Goal: Navigation & Orientation: Find specific page/section

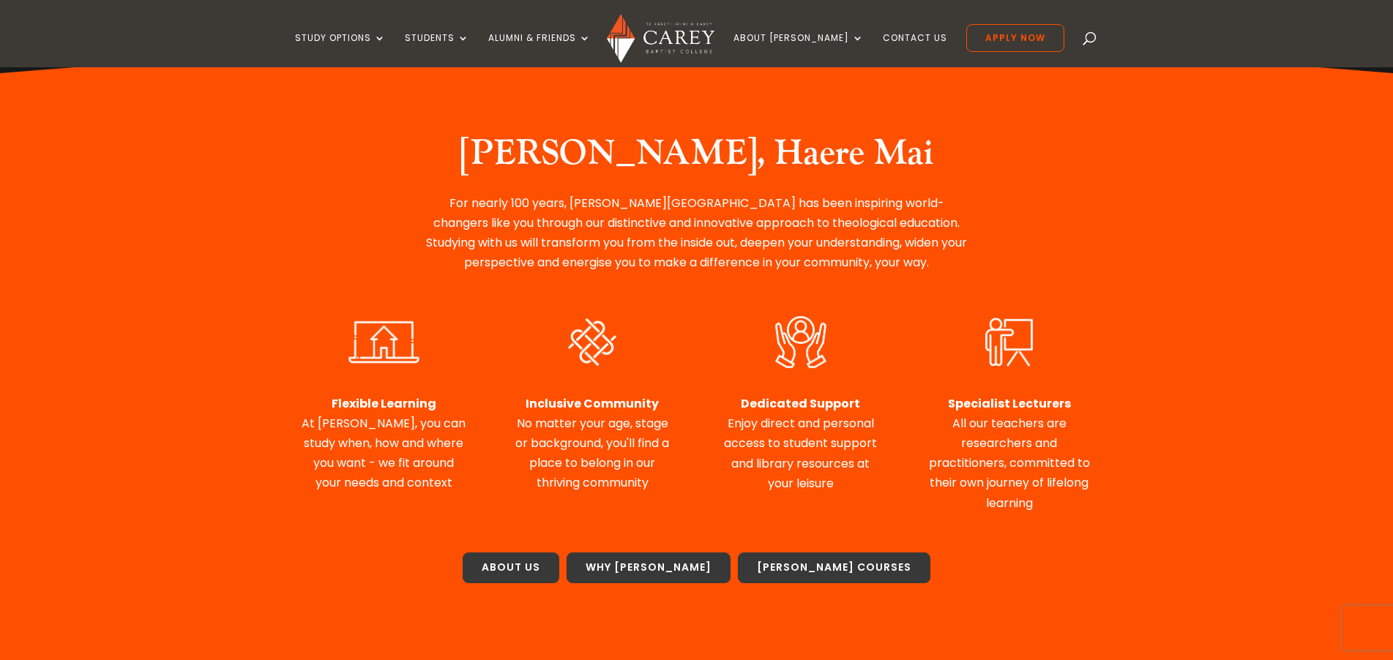
scroll to position [512, 0]
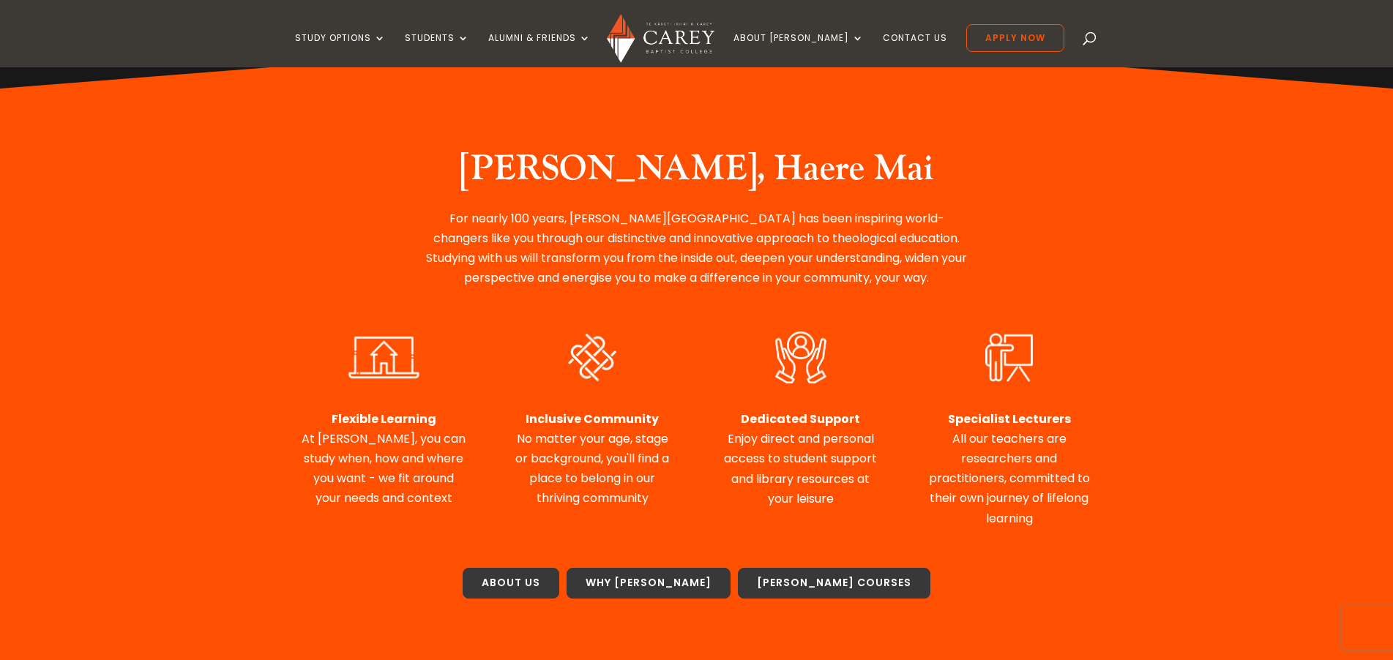
drag, startPoint x: 517, startPoint y: 403, endPoint x: 519, endPoint y: 381, distance: 22.0
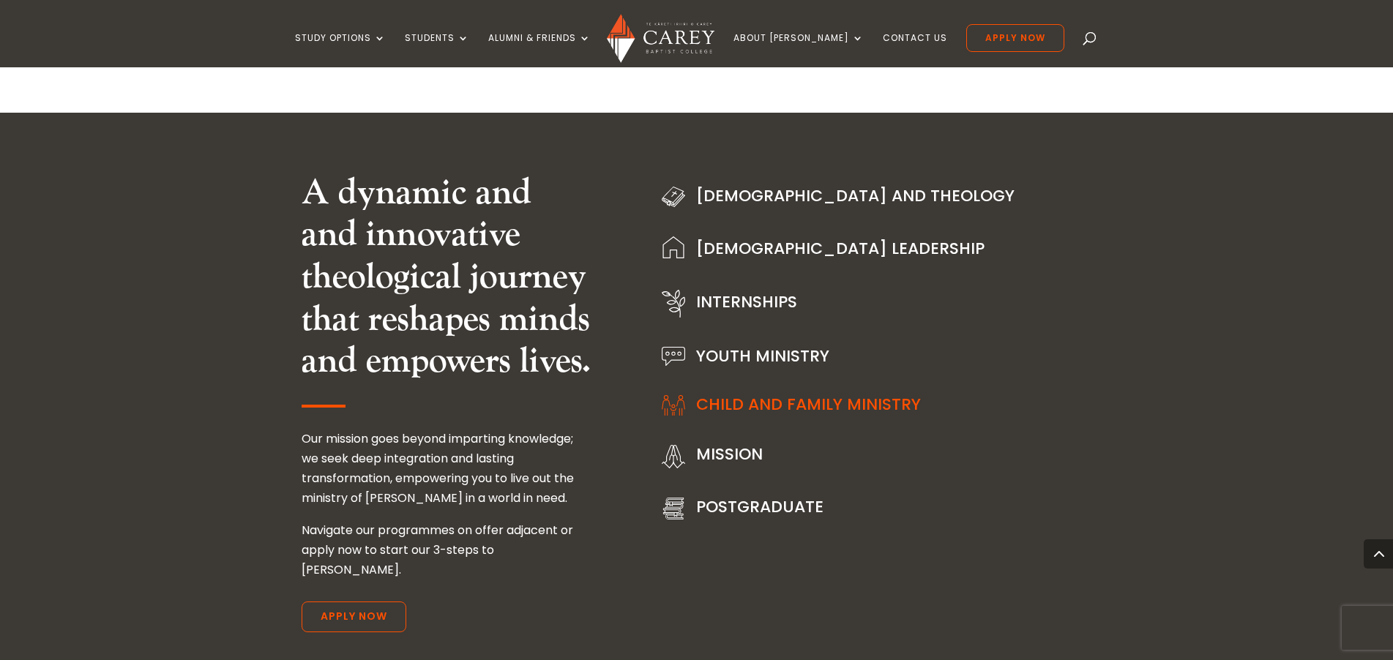
scroll to position [1675, 0]
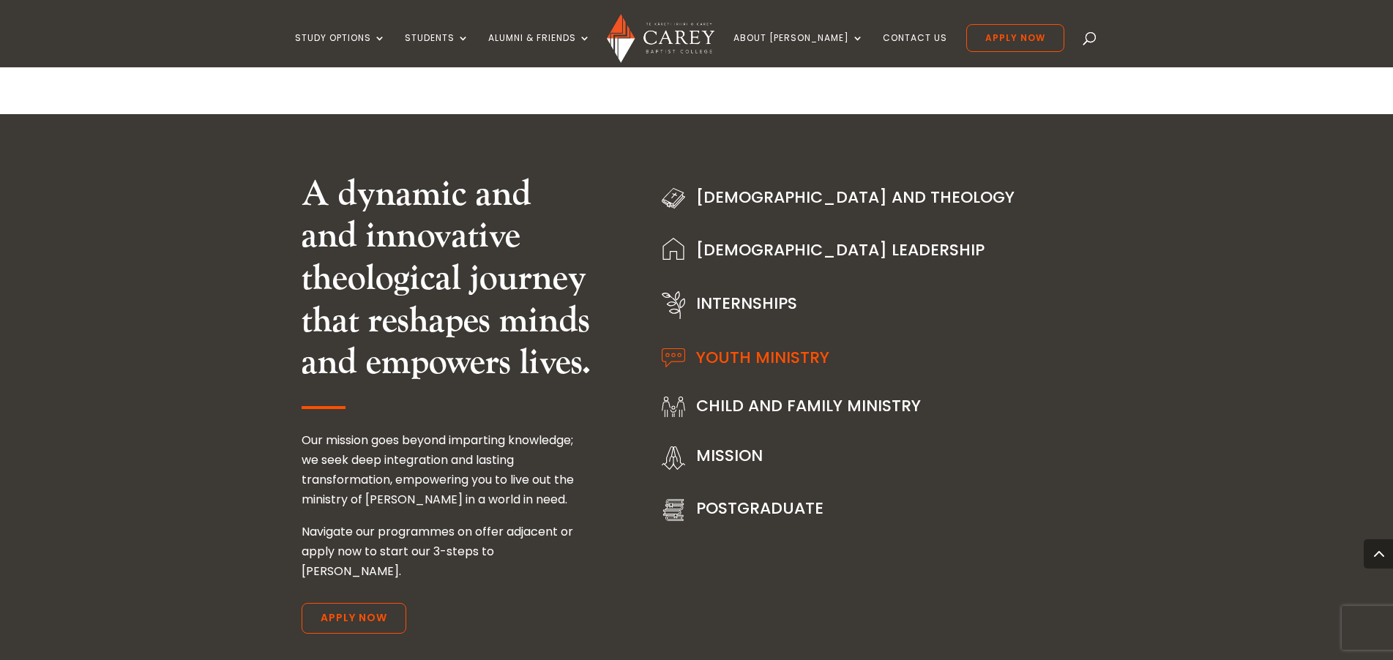
click at [787, 369] on link "Youth Ministry" at bounding box center [762, 357] width 133 height 23
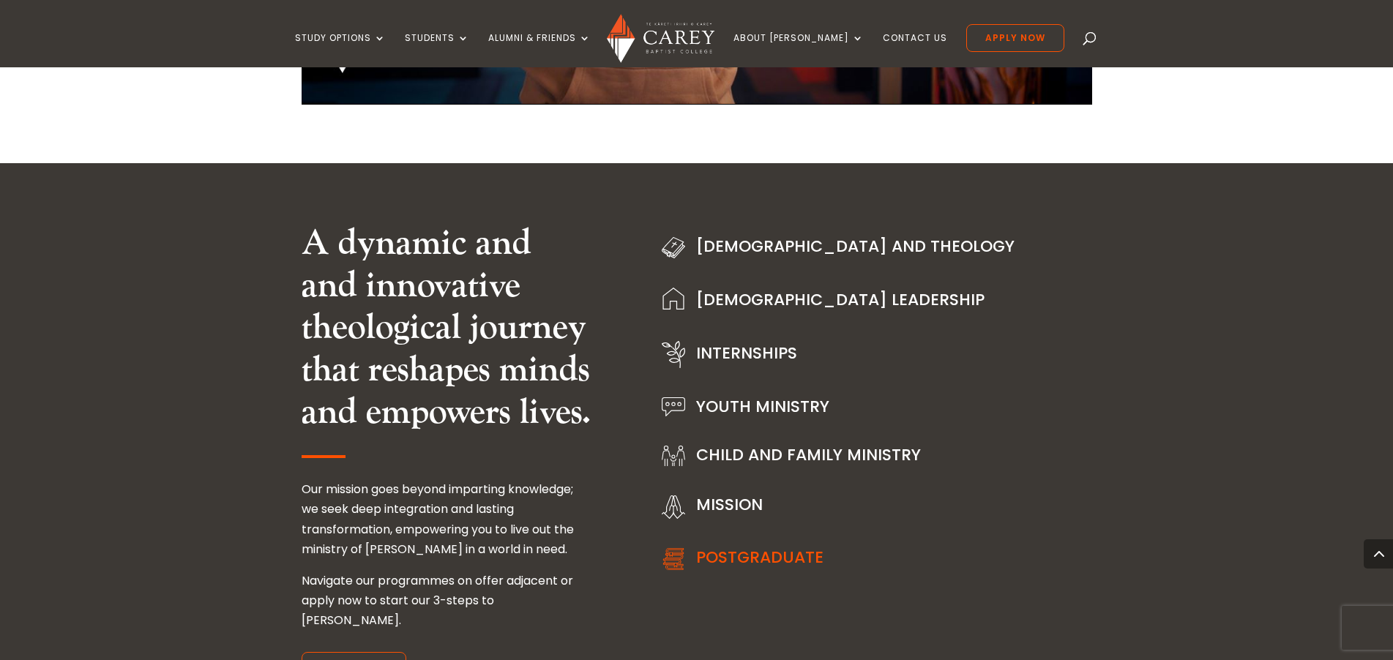
click at [766, 549] on link "PostGraduate" at bounding box center [759, 557] width 127 height 23
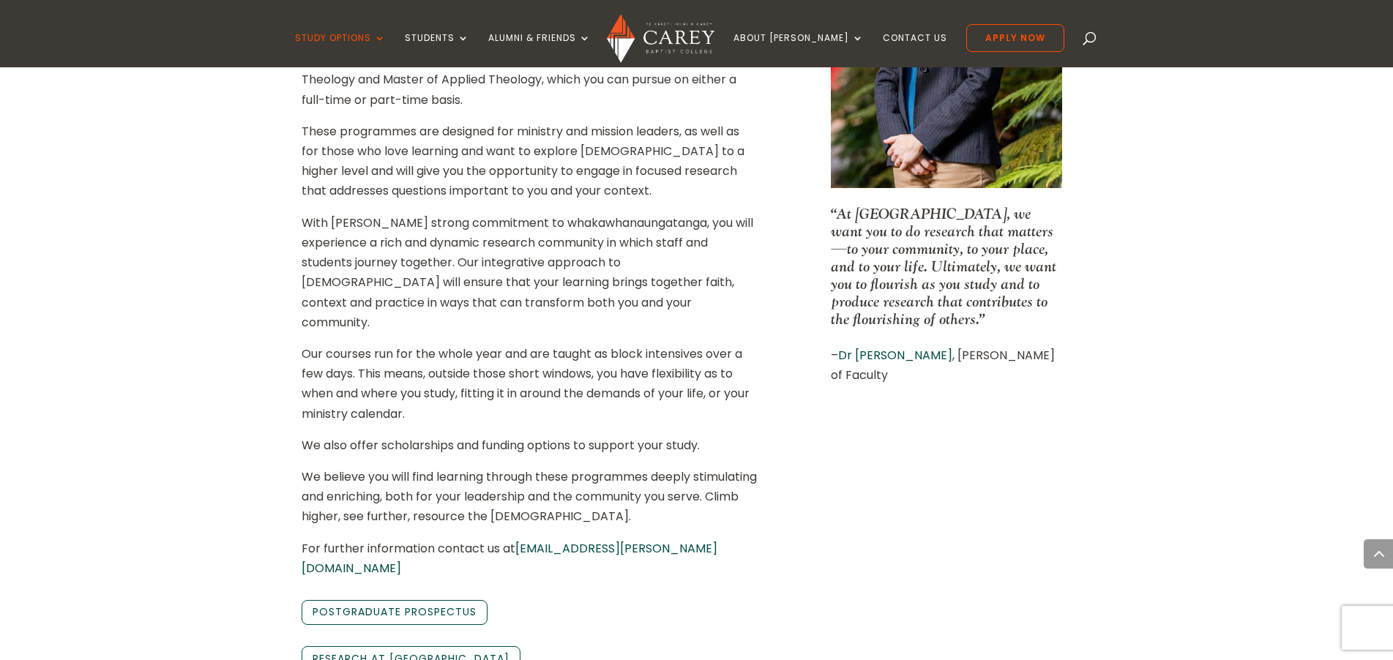
scroll to position [951, 0]
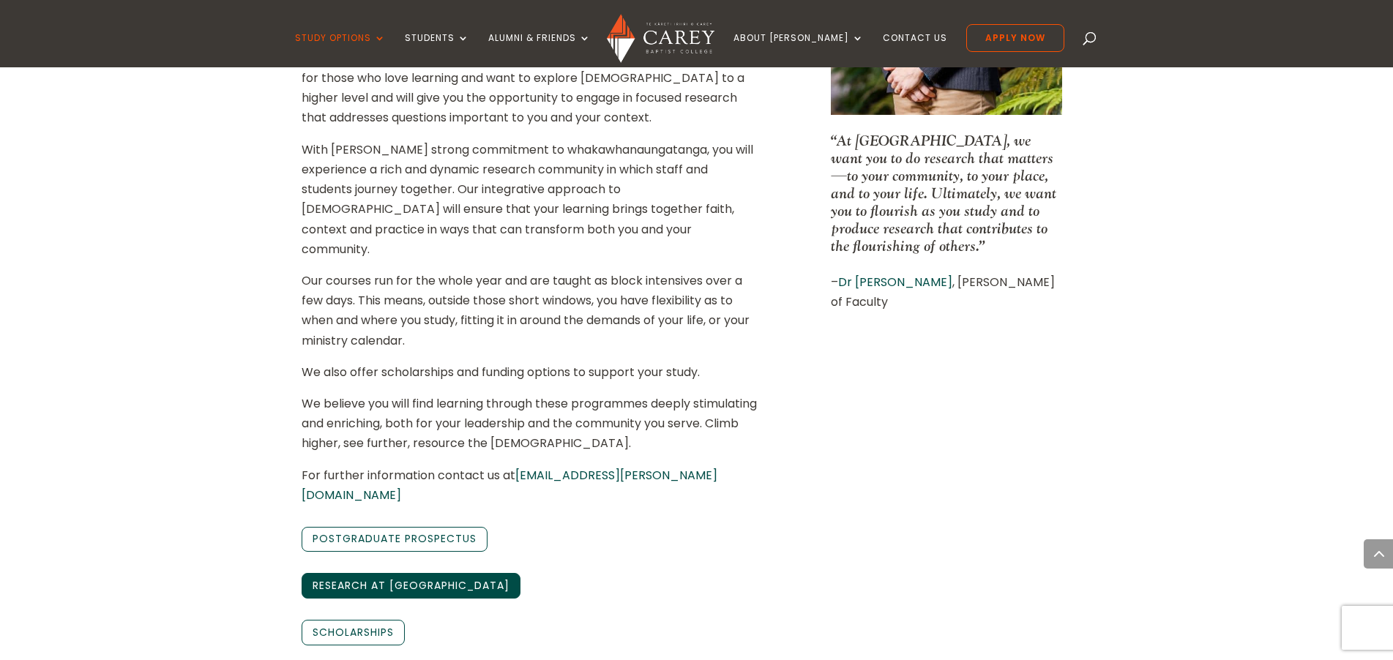
click at [400, 573] on link "Research at Carey" at bounding box center [411, 585] width 219 height 25
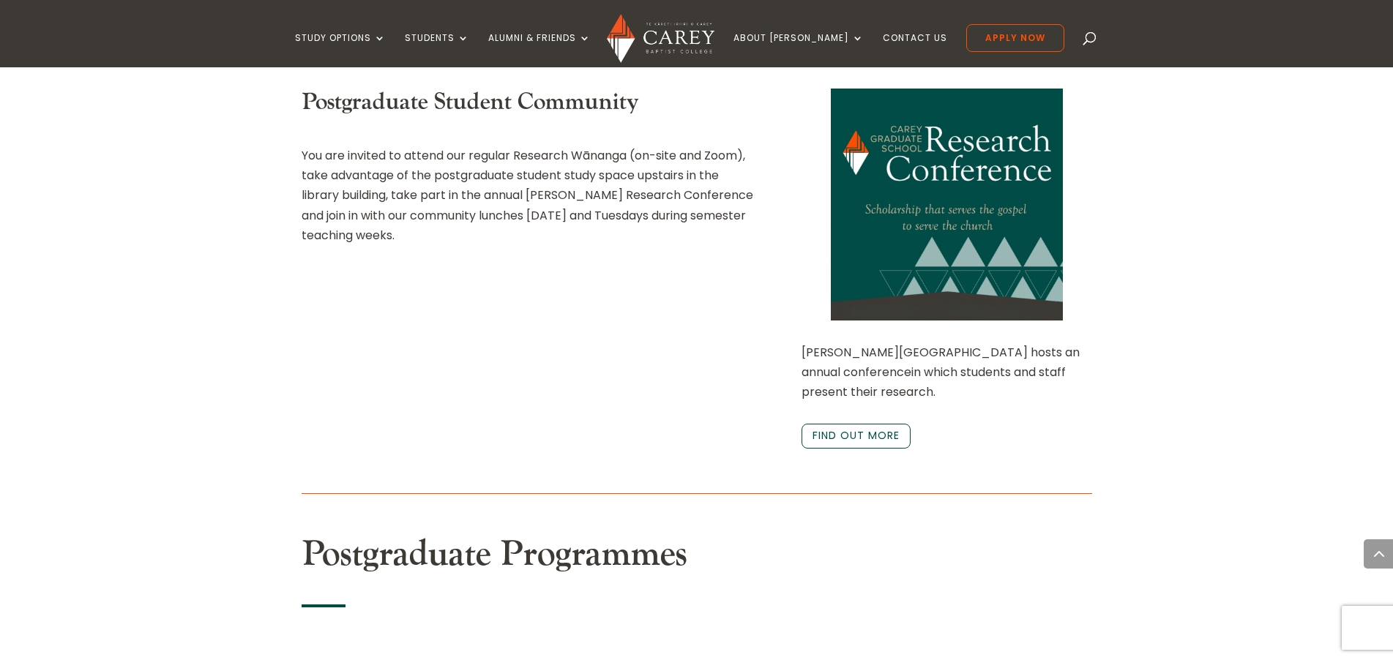
scroll to position [3001, 0]
